Goal: Task Accomplishment & Management: Manage account settings

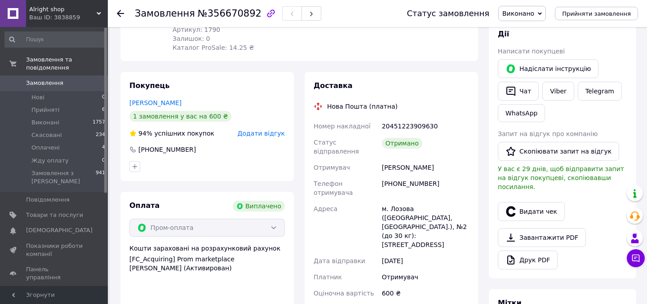
scroll to position [147, 0]
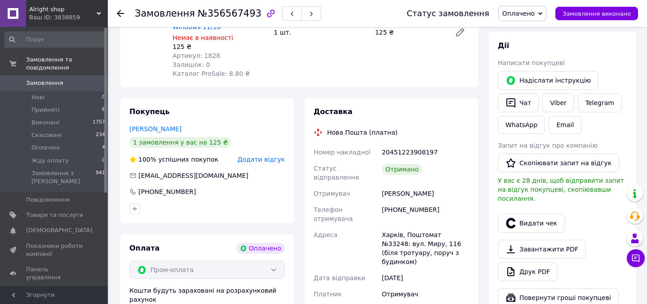
scroll to position [416, 0]
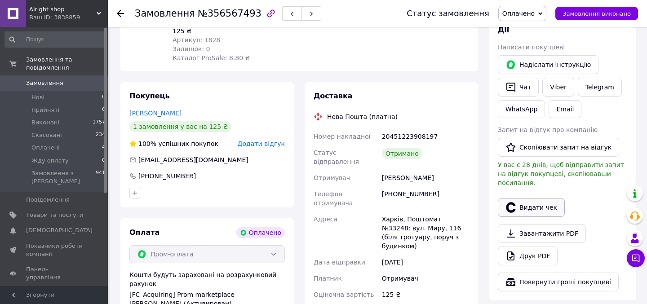
click at [510, 202] on icon "button" at bounding box center [511, 207] width 11 height 11
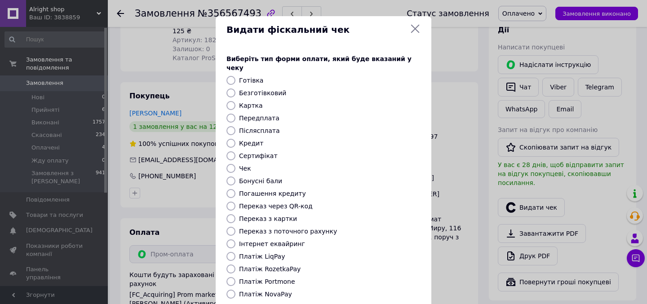
scroll to position [82, 0]
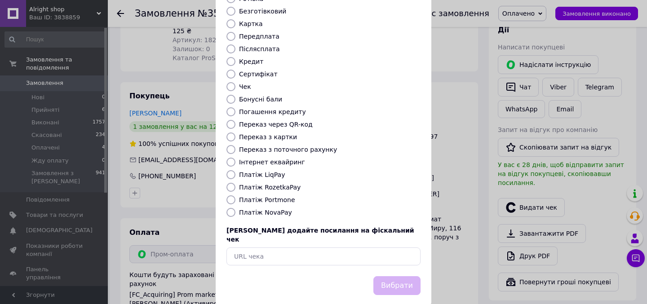
click at [282, 184] on label "Платіж RozetkaPay" at bounding box center [270, 187] width 62 height 7
click at [235, 183] on input "Платіж RozetkaPay" at bounding box center [231, 187] width 9 height 9
radio input "true"
click at [399, 276] on button "Вибрати" at bounding box center [396, 285] width 47 height 19
